Goal: Task Accomplishment & Management: Use online tool/utility

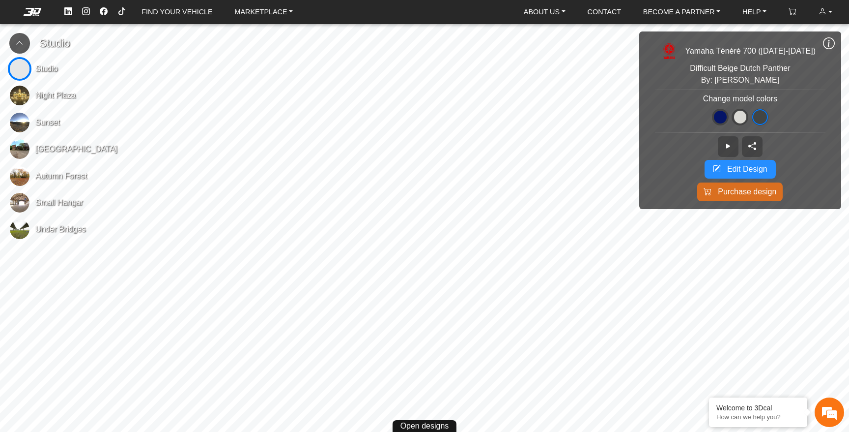
click at [744, 167] on span "Edit Design" at bounding box center [748, 169] width 40 height 12
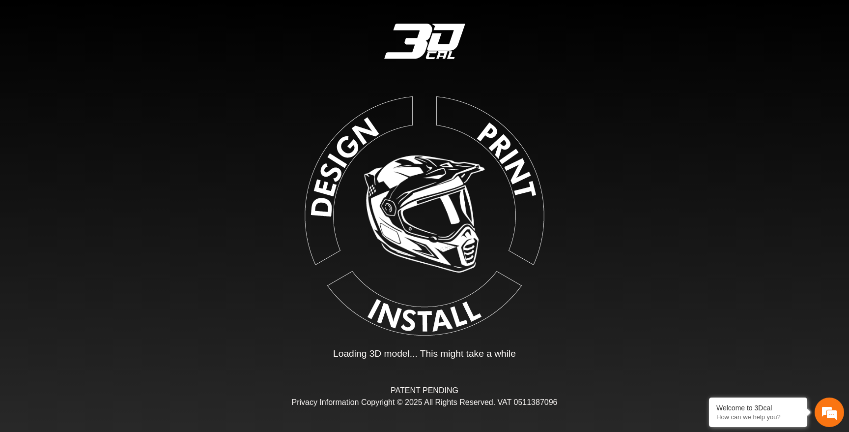
type input "*"
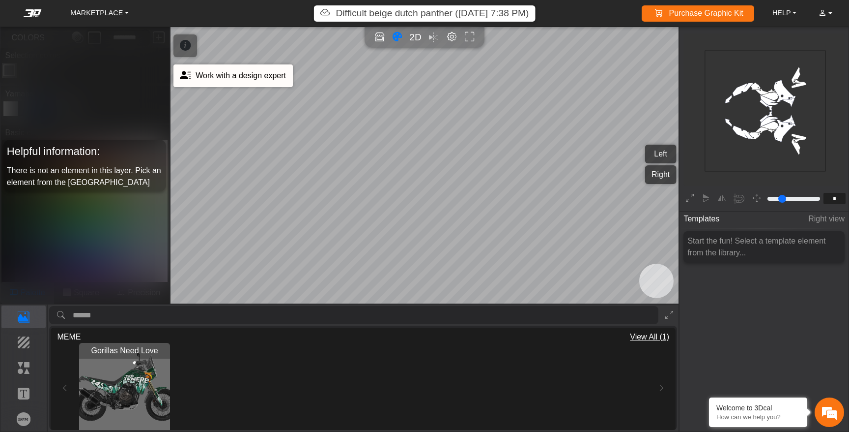
click at [189, 81] on icon at bounding box center [185, 75] width 11 height 17
click at [395, 39] on icon "Color tool" at bounding box center [397, 36] width 10 height 11
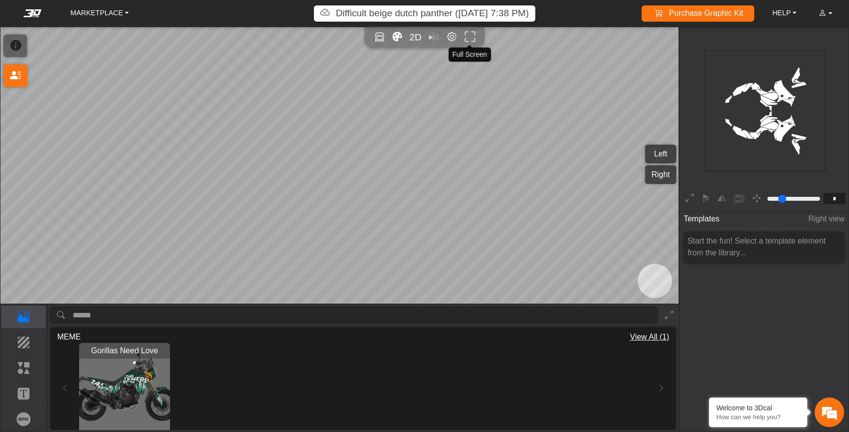
click at [471, 34] on icon "Full screen" at bounding box center [470, 36] width 10 height 11
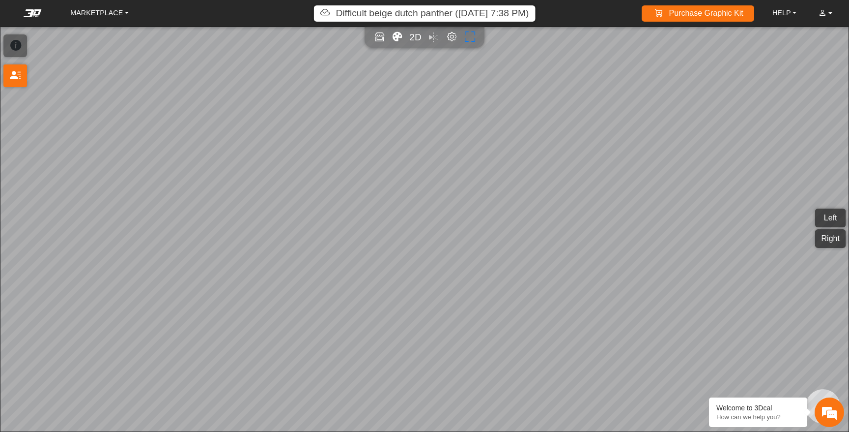
type input "*"
click at [471, 37] on icon "Full screen" at bounding box center [470, 36] width 10 height 11
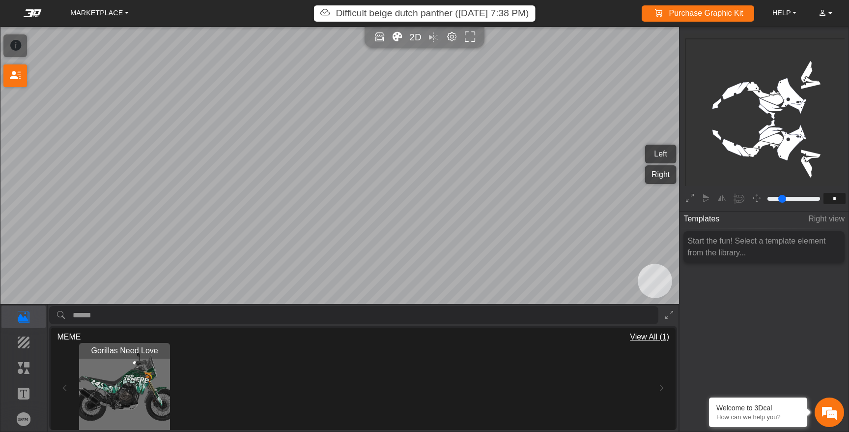
type input "*"
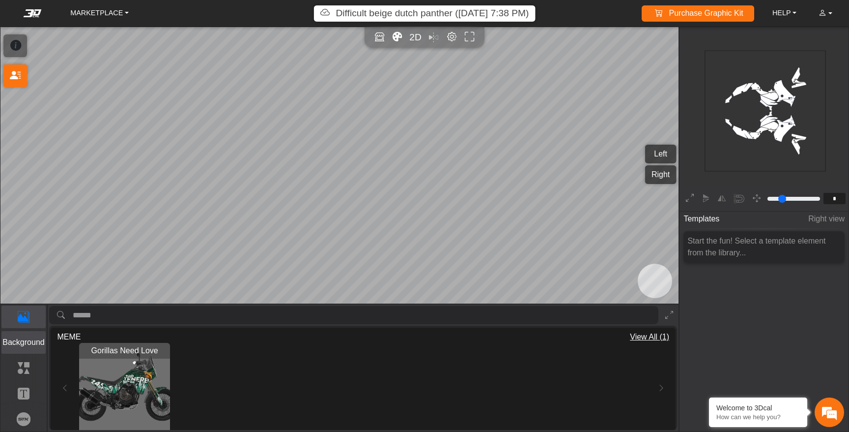
click at [25, 340] on p "Background" at bounding box center [24, 342] width 44 height 12
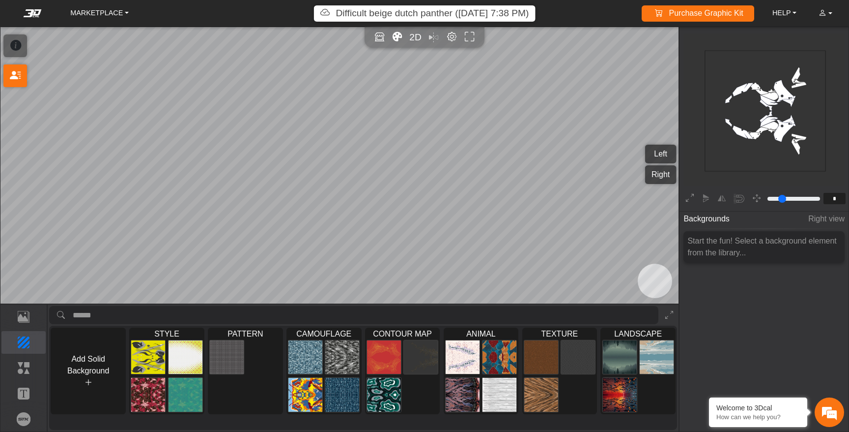
click at [835, 218] on span "Right view" at bounding box center [827, 219] width 36 height 18
click at [751, 249] on div "Start the fun! Select a background element from the library..." at bounding box center [764, 246] width 161 height 31
click at [703, 196] on div at bounding box center [724, 198] width 84 height 17
click at [690, 198] on icon at bounding box center [690, 198] width 8 height 13
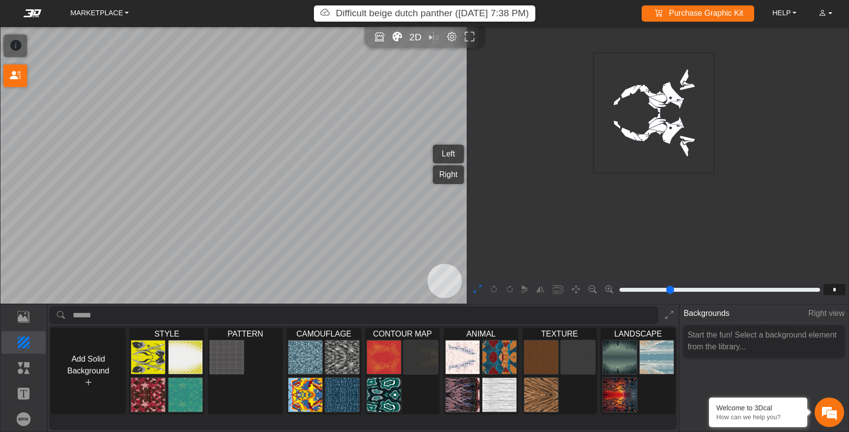
scroll to position [183, 118]
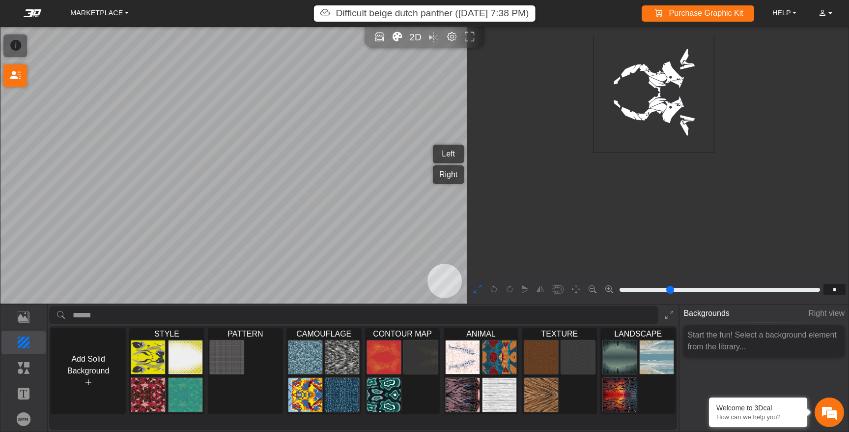
type input "*"
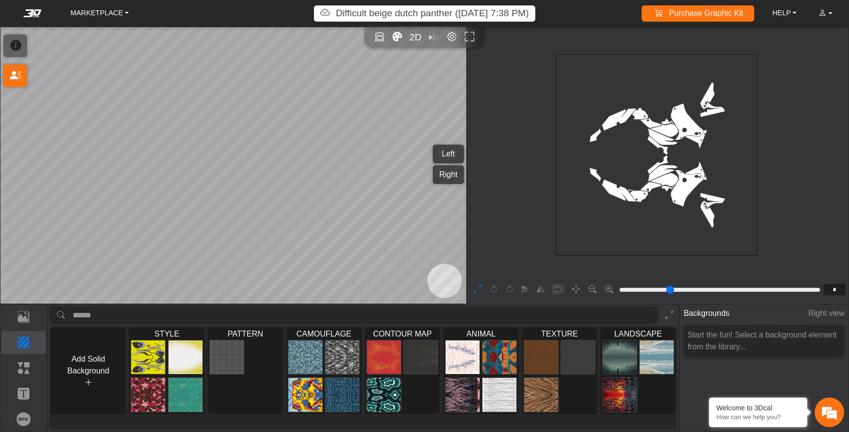
click at [478, 290] on icon at bounding box center [478, 289] width 8 height 13
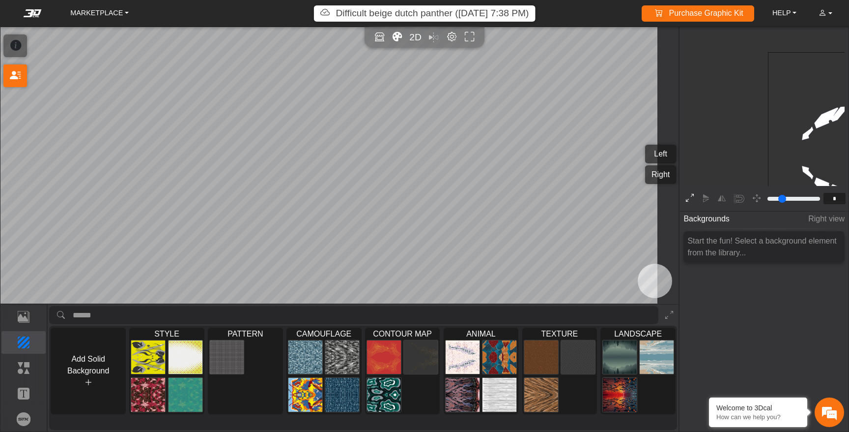
type input "*"
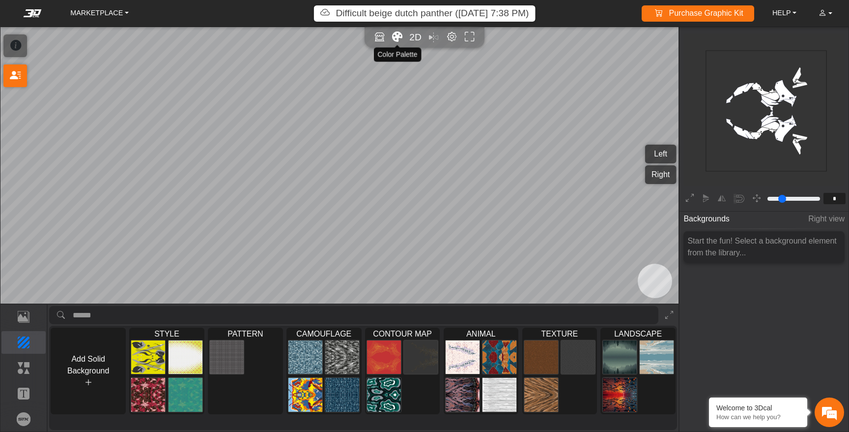
click at [396, 35] on icon "Color tool" at bounding box center [397, 36] width 10 height 11
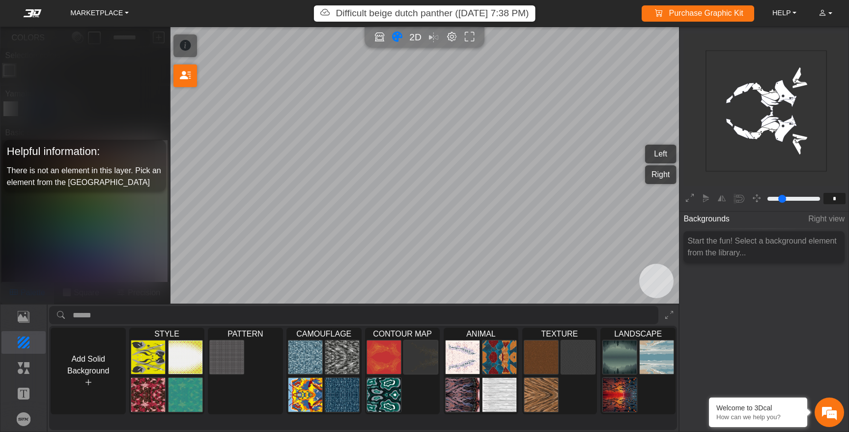
scroll to position [105, 101]
drag, startPoint x: 83, startPoint y: 146, endPoint x: 71, endPoint y: 66, distance: 80.6
click at [71, 66] on div "Helpful information: There is not an element in this layer. Pick an element fro…" at bounding box center [84, 165] width 169 height 276
click at [190, 45] on icon at bounding box center [185, 45] width 11 height 17
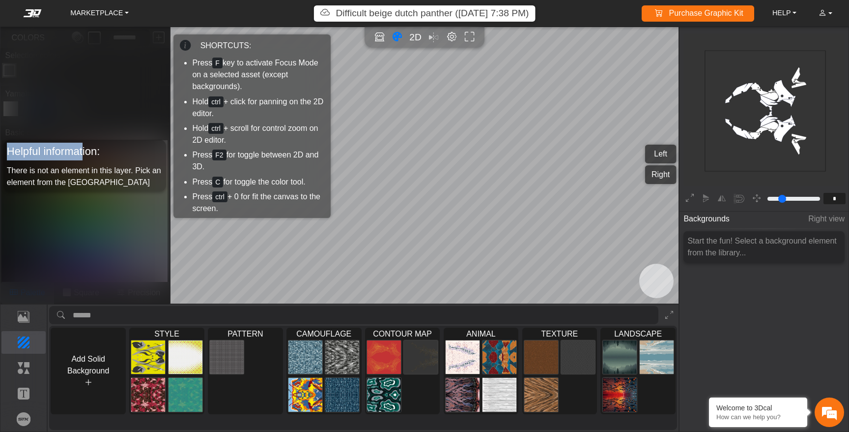
click at [187, 45] on icon at bounding box center [185, 45] width 11 height 17
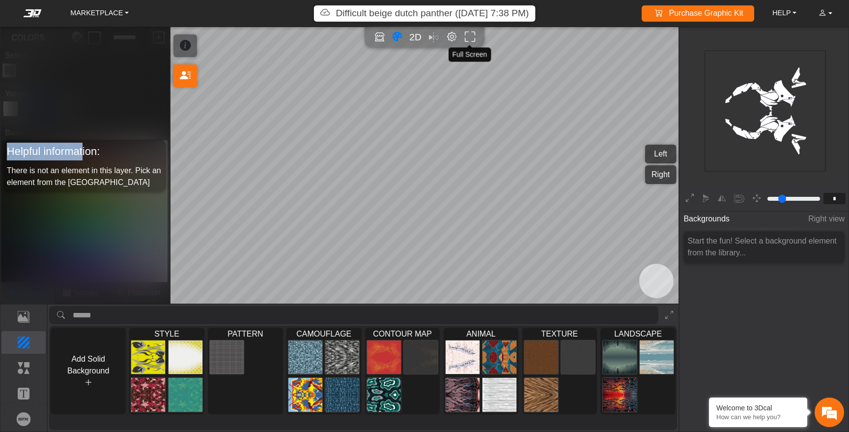
click at [470, 35] on icon "Full screen" at bounding box center [470, 36] width 10 height 11
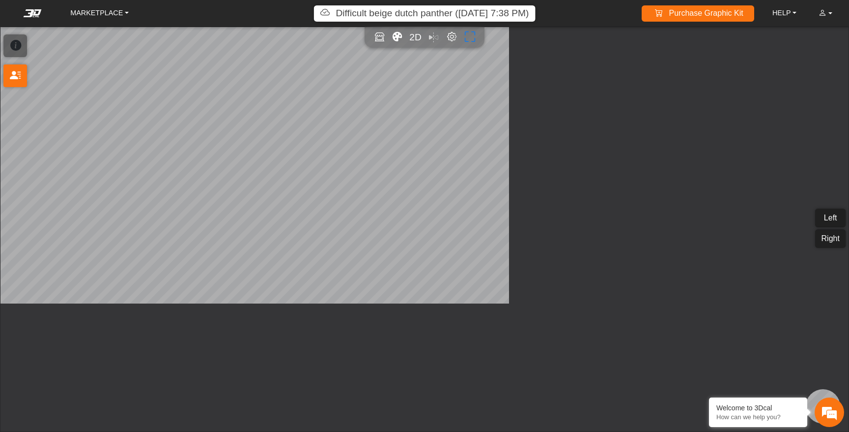
type input "*"
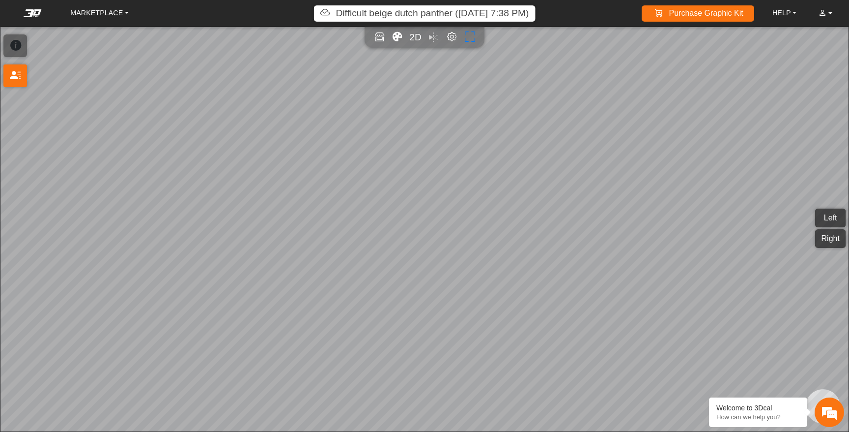
scroll to position [157, 161]
click at [20, 47] on icon at bounding box center [15, 45] width 11 height 17
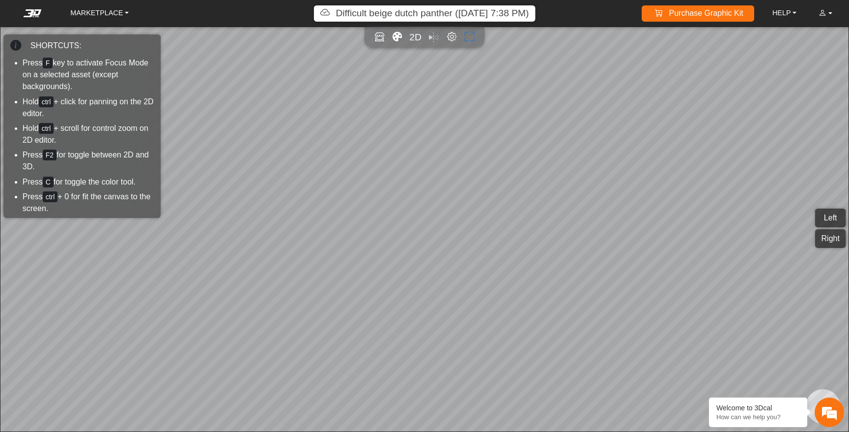
click at [20, 47] on icon at bounding box center [15, 45] width 11 height 17
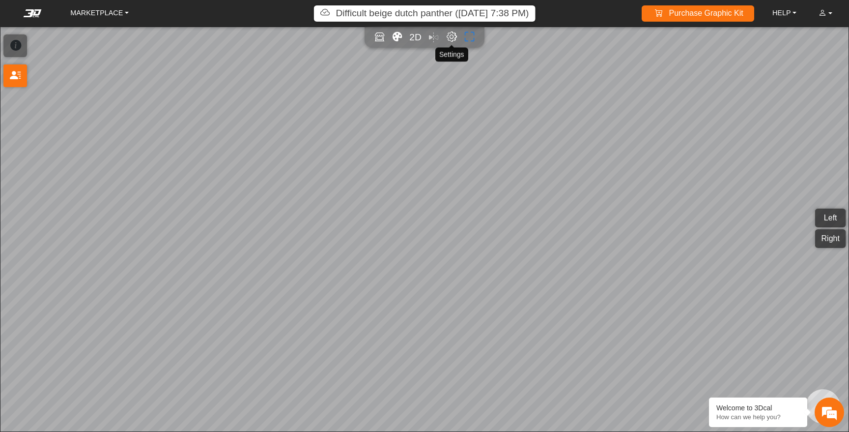
click at [450, 37] on em "Editor settings" at bounding box center [452, 36] width 10 height 11
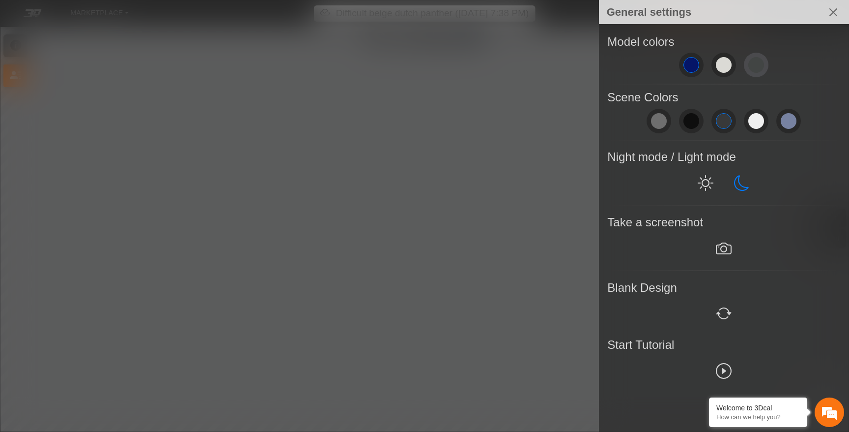
click at [757, 62] on span at bounding box center [757, 65] width 16 height 16
click at [788, 122] on span at bounding box center [789, 121] width 16 height 16
click at [729, 252] on em at bounding box center [724, 249] width 16 height 18
click at [226, 144] on div at bounding box center [424, 216] width 849 height 432
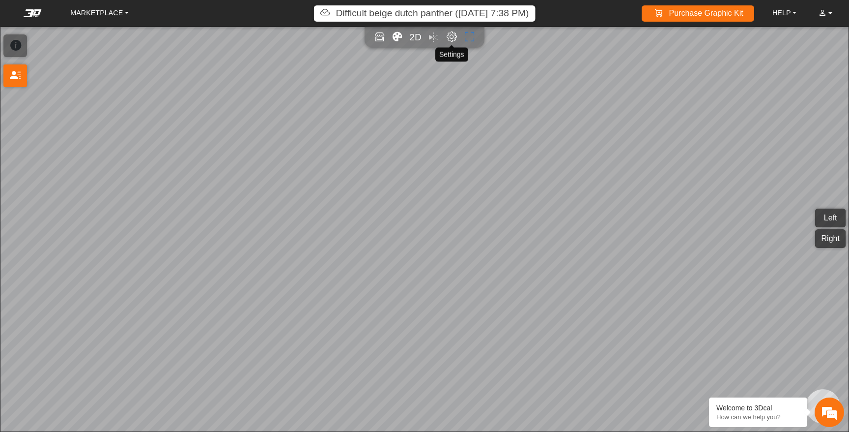
click at [449, 37] on em "Editor settings" at bounding box center [452, 36] width 10 height 11
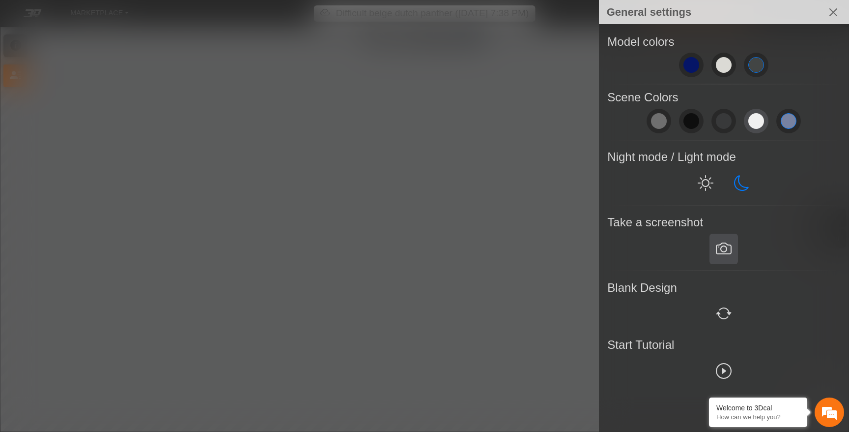
click at [760, 124] on span at bounding box center [757, 121] width 16 height 16
click at [511, 126] on div at bounding box center [424, 216] width 849 height 432
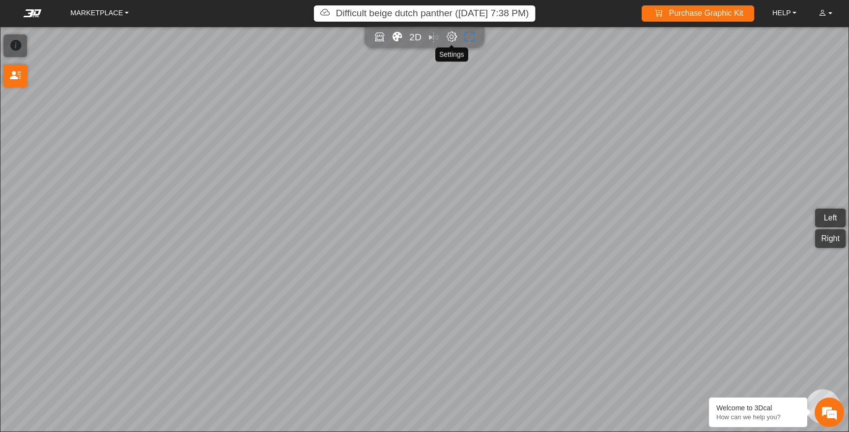
click at [453, 36] on em "Editor settings" at bounding box center [452, 36] width 10 height 11
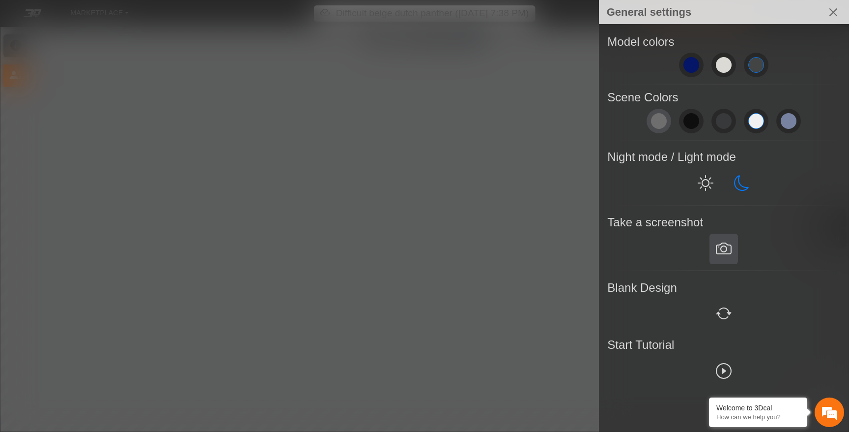
click at [658, 120] on span at bounding box center [659, 121] width 16 height 16
click at [499, 117] on div at bounding box center [424, 216] width 849 height 432
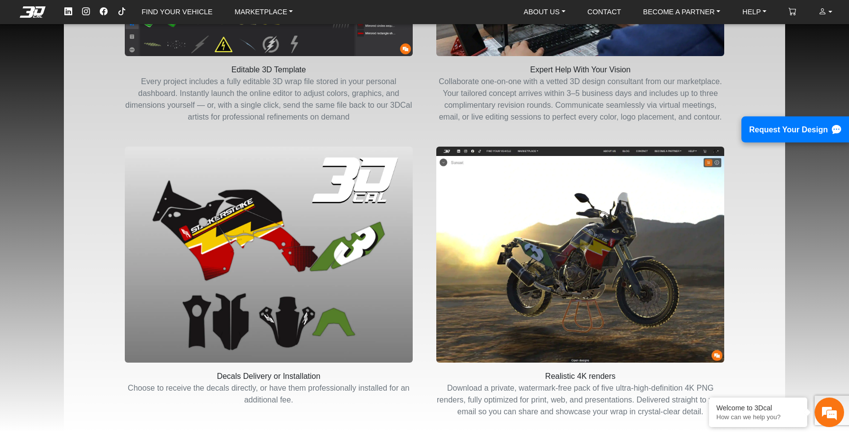
scroll to position [660, 0]
